Goal: Information Seeking & Learning: Learn about a topic

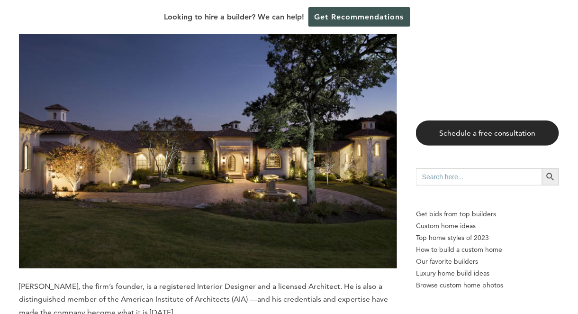
scroll to position [4254, 0]
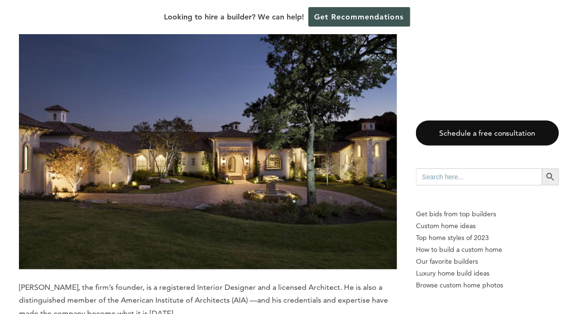
click at [273, 161] on img at bounding box center [208, 143] width 378 height 252
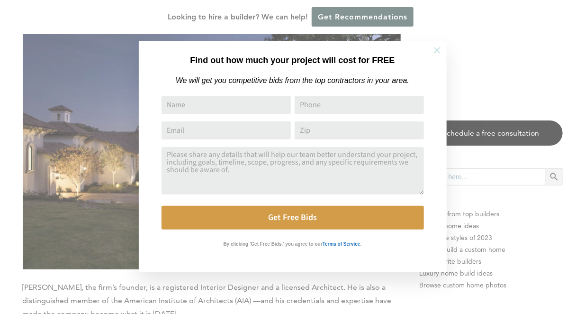
click at [437, 54] on icon at bounding box center [437, 50] width 10 height 10
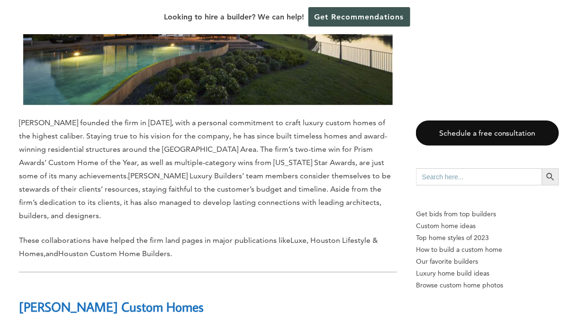
scroll to position [8777, 0]
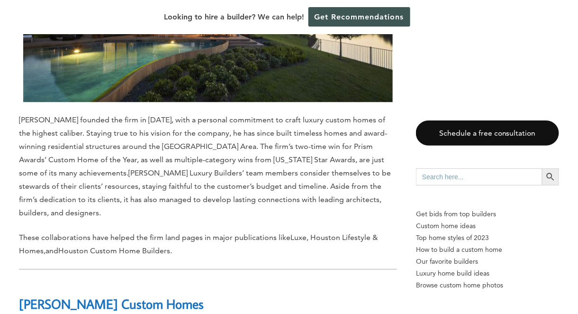
click at [277, 115] on span "[PERSON_NAME] founded the firm in [DATE], with a personal commitment to craft l…" at bounding box center [203, 146] width 368 height 62
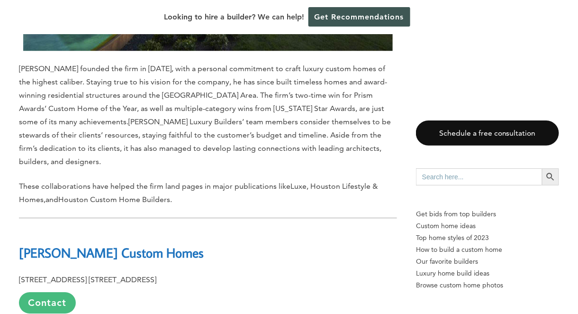
scroll to position [8828, 0]
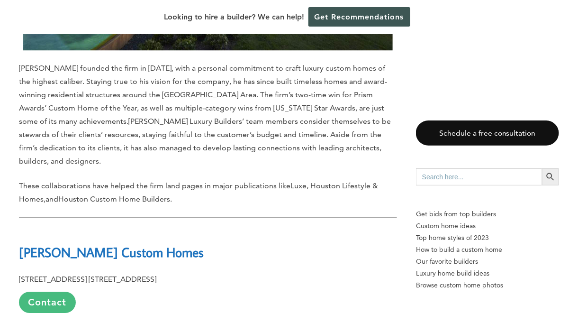
click at [48, 291] on link "Contact" at bounding box center [47, 301] width 57 height 21
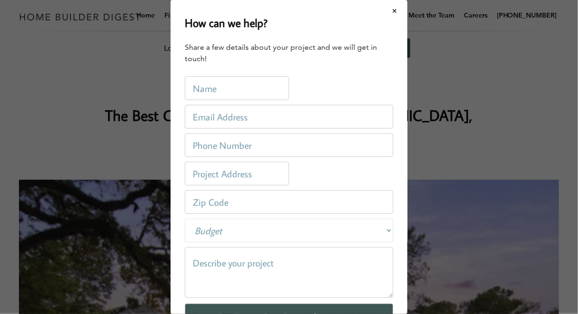
scroll to position [0, 0]
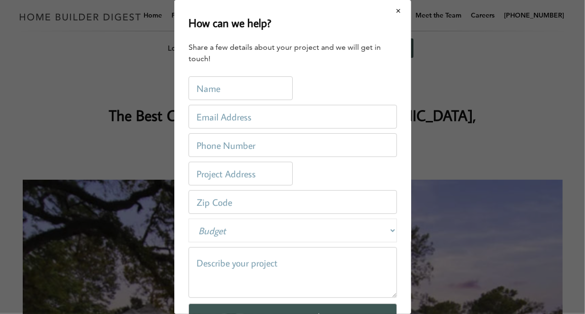
click at [391, 14] on button "Close modal" at bounding box center [398, 11] width 25 height 20
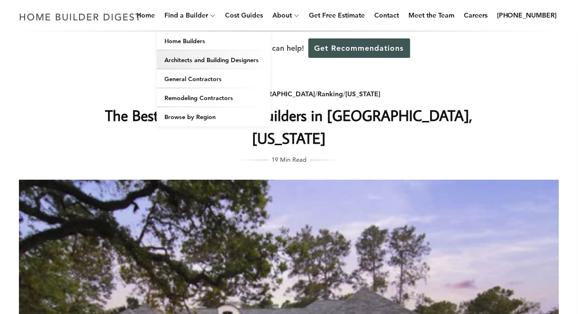
click at [196, 58] on link "Architects and Building Designers" at bounding box center [214, 59] width 114 height 19
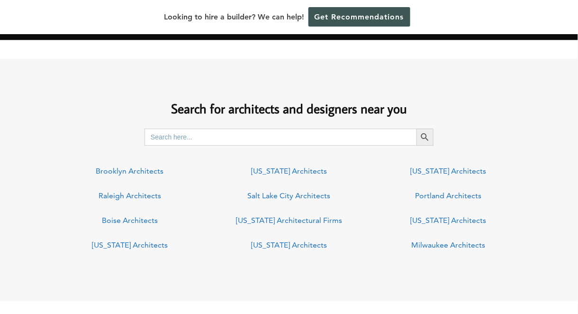
scroll to position [650, 0]
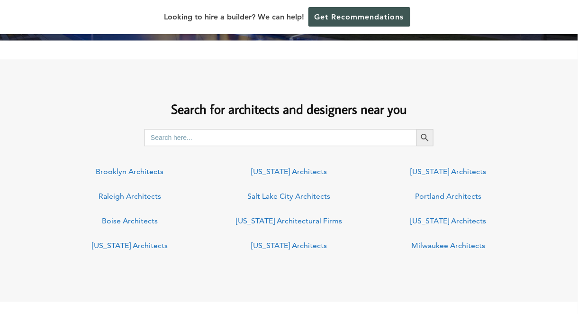
click at [471, 171] on link "South Carolina Architects" at bounding box center [448, 171] width 76 height 9
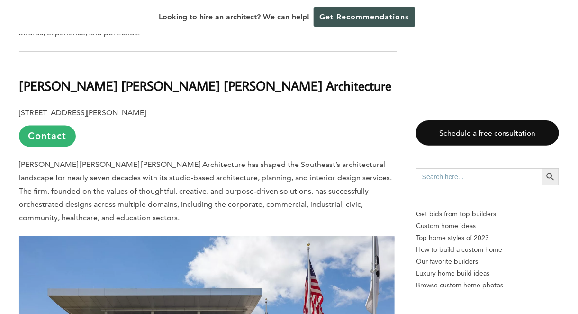
scroll to position [266, 0]
